Goal: Find specific page/section: Find specific page/section

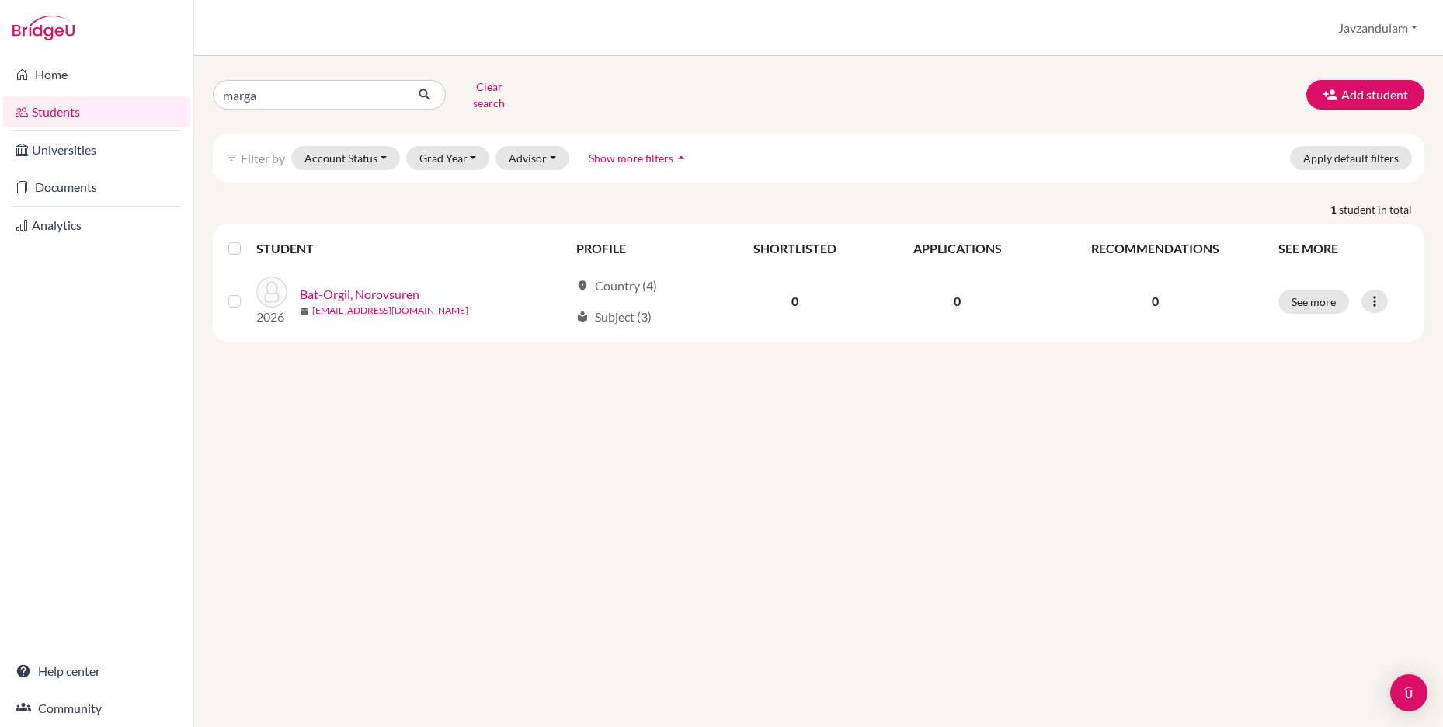
type input "margad"
click button "submit" at bounding box center [425, 95] width 41 height 30
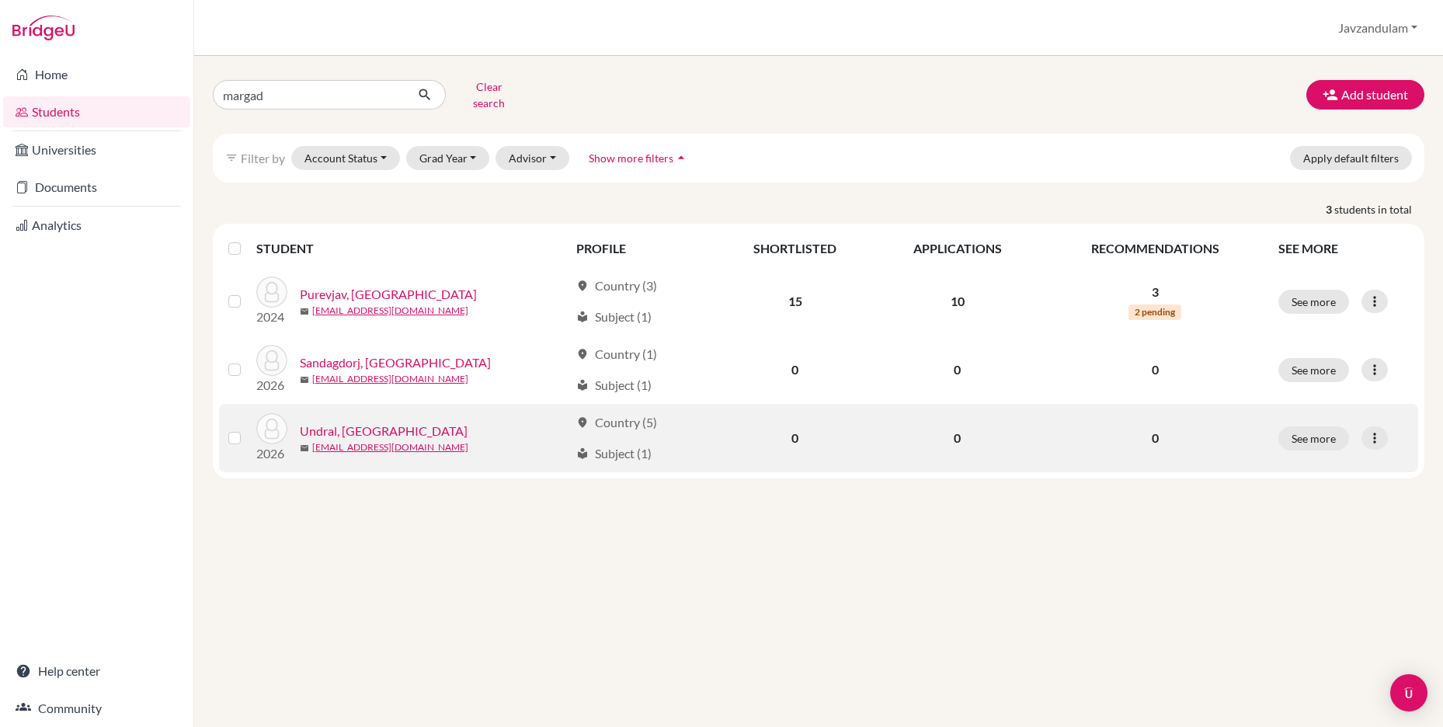
click at [337, 422] on link "Undral, [GEOGRAPHIC_DATA]" at bounding box center [384, 431] width 168 height 19
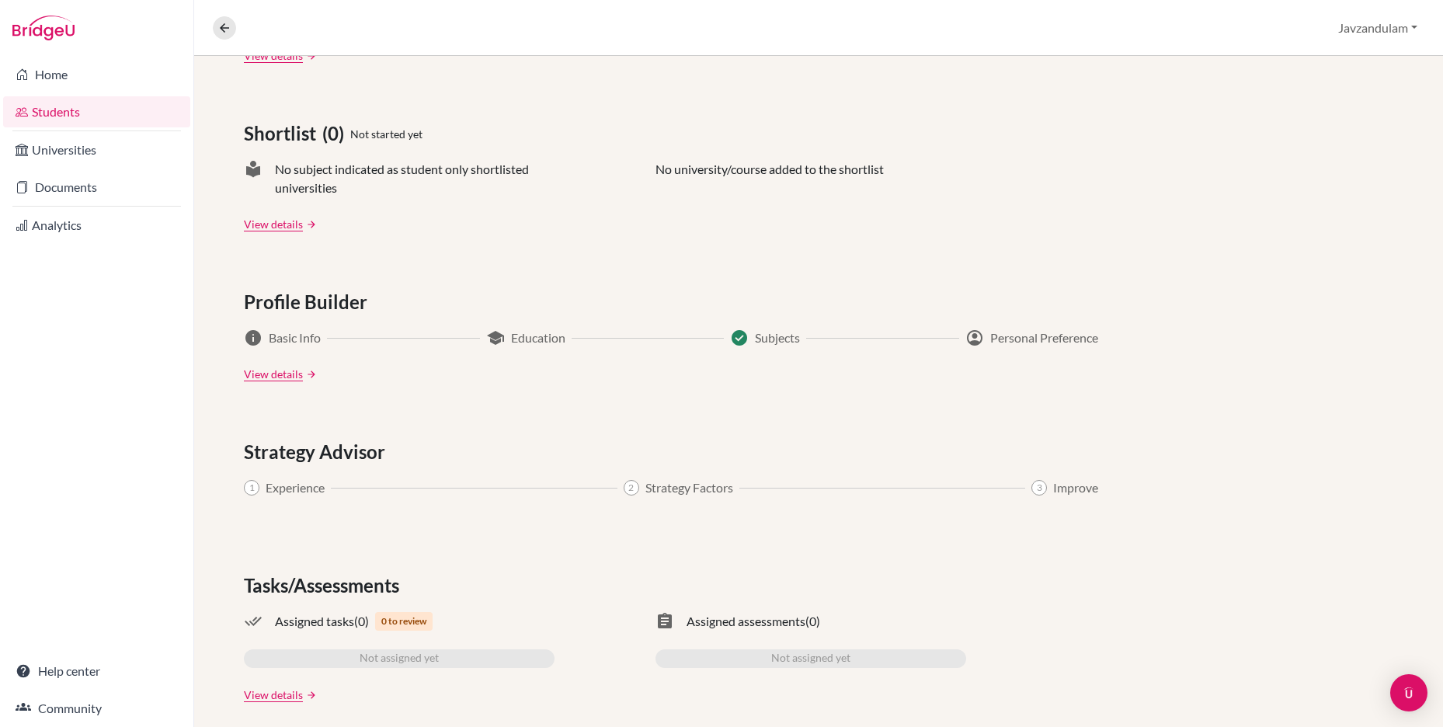
scroll to position [639, 0]
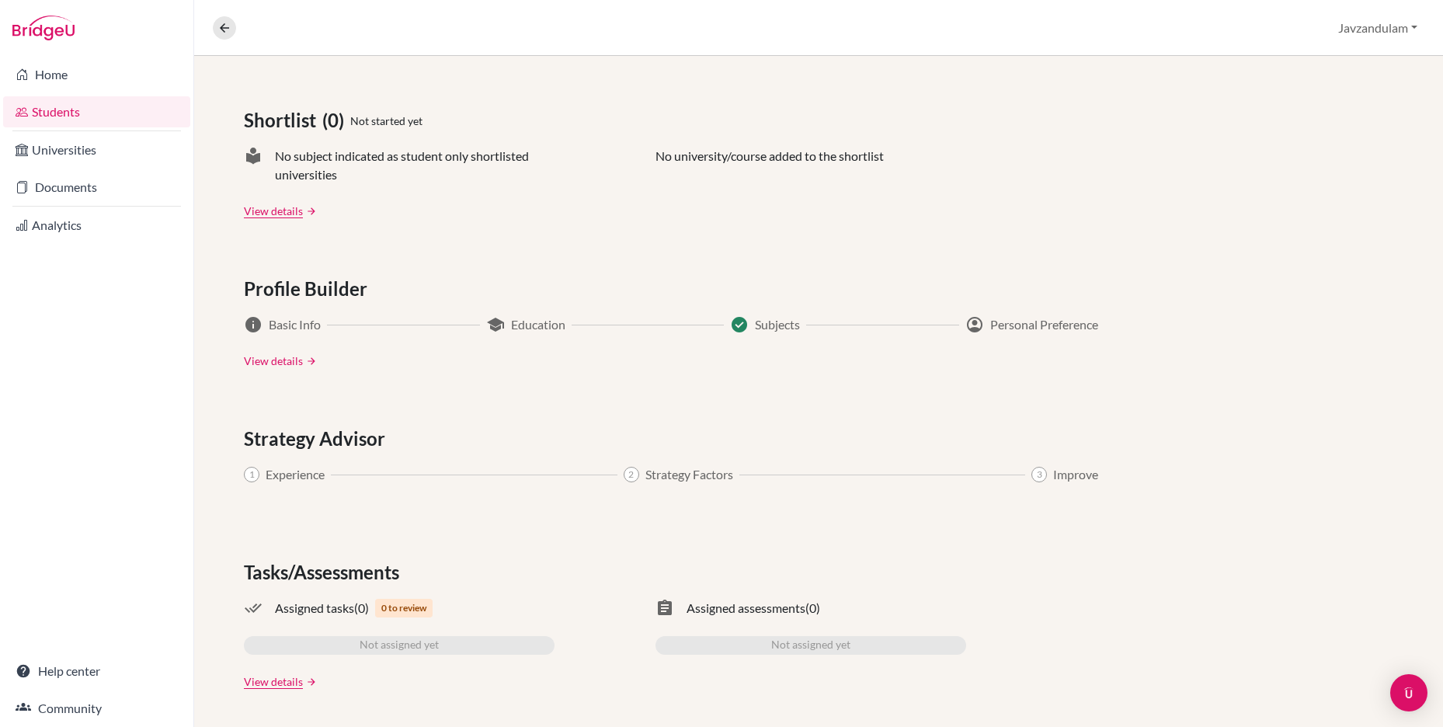
click at [251, 363] on link "View details" at bounding box center [273, 361] width 59 height 16
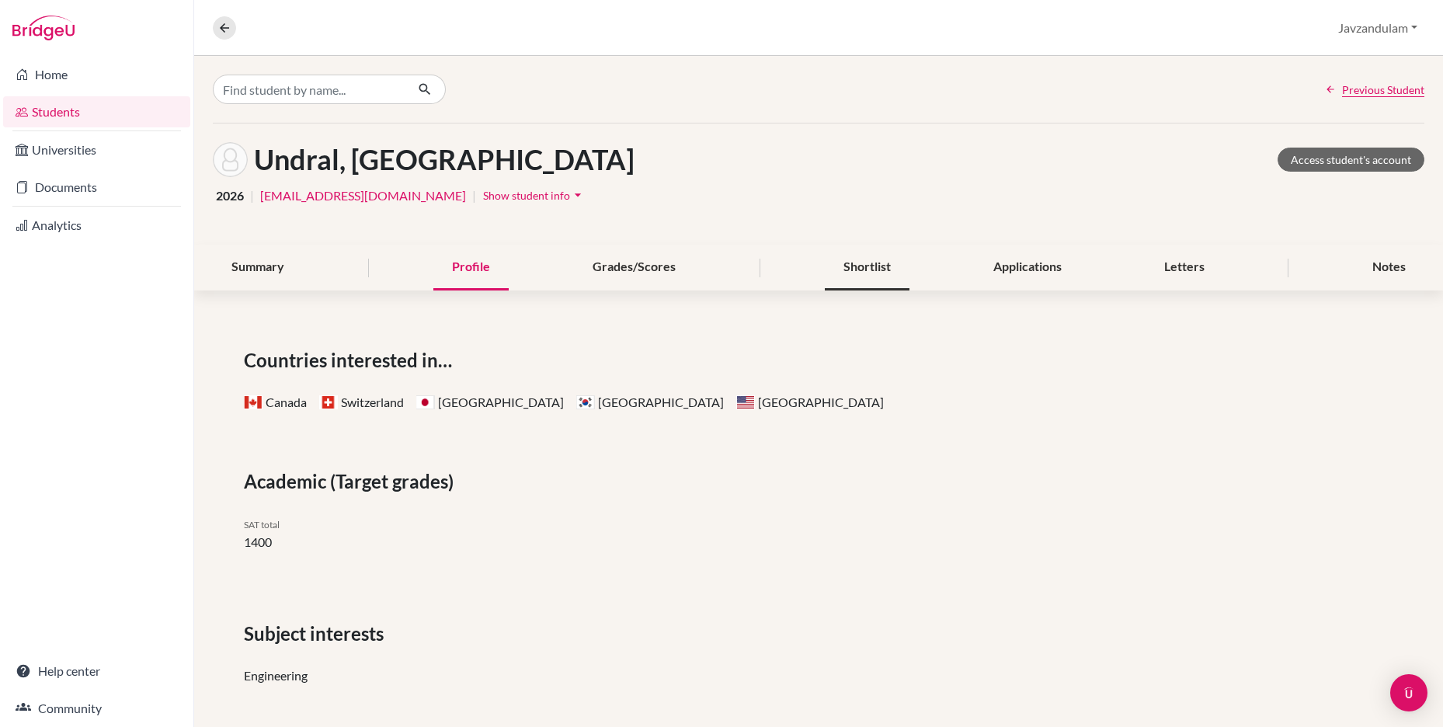
click at [856, 272] on div "Shortlist" at bounding box center [867, 268] width 85 height 46
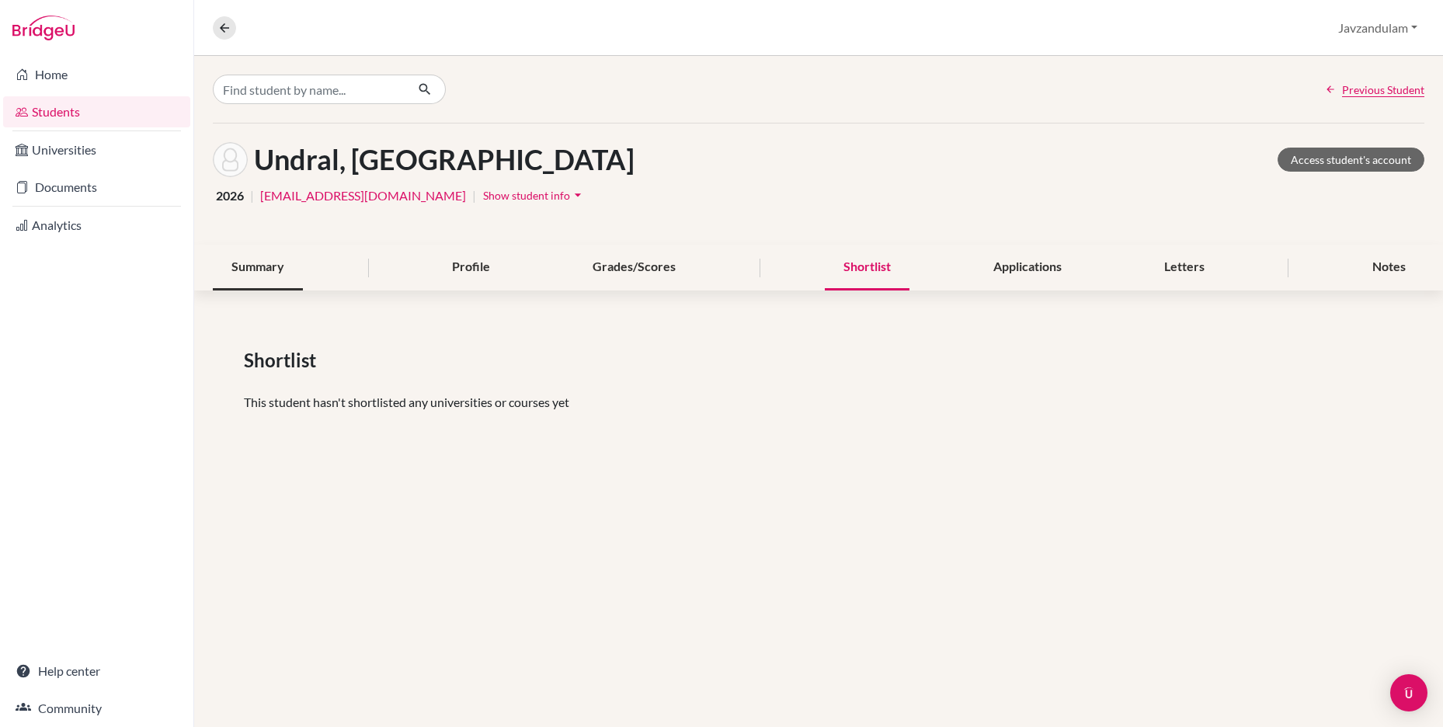
click at [255, 268] on div "Summary" at bounding box center [258, 268] width 90 height 46
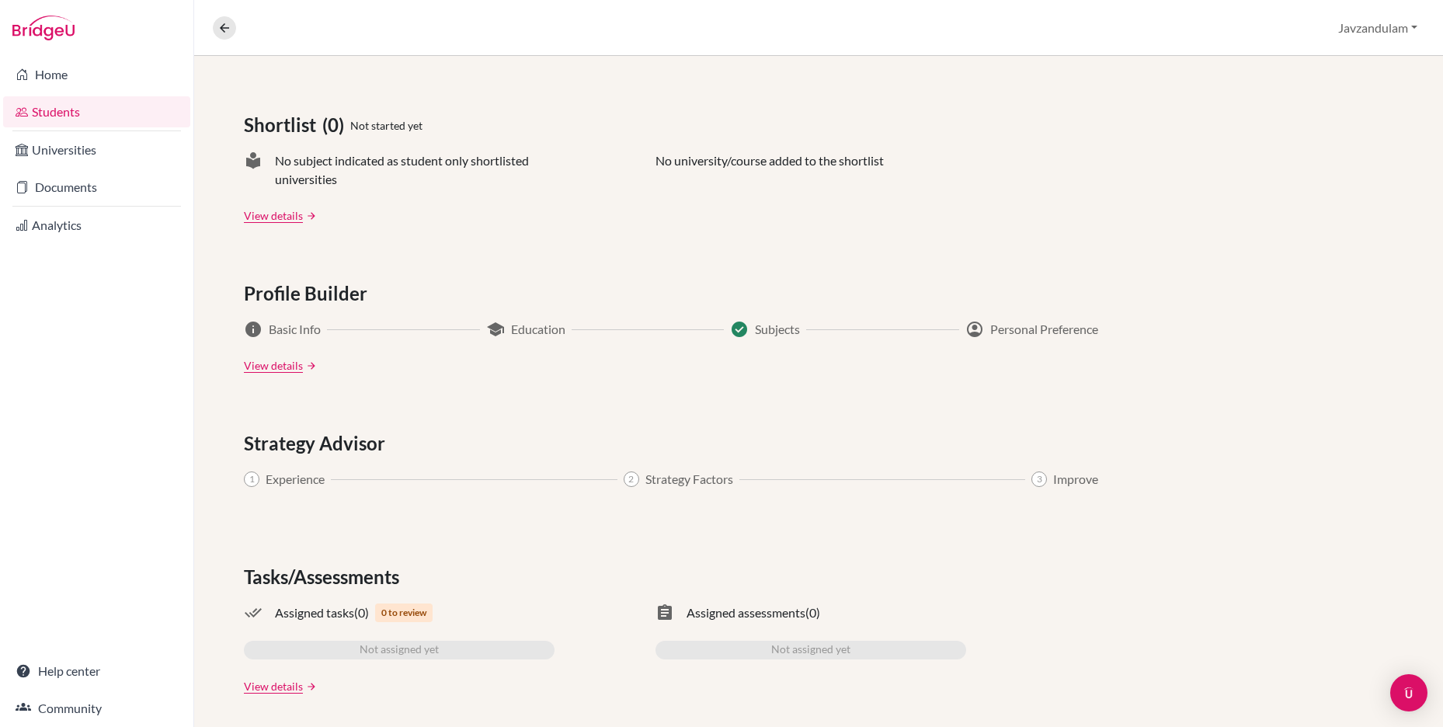
scroll to position [639, 0]
